Goal: Task Accomplishment & Management: Manage account settings

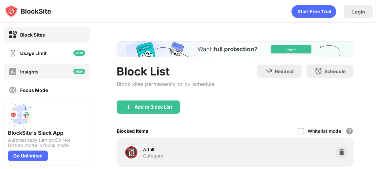
scroll to position [99, 0]
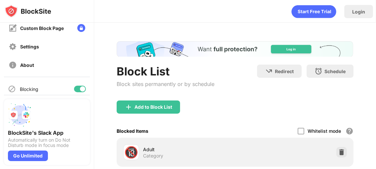
click at [80, 91] on div at bounding box center [82, 89] width 5 height 5
